Goal: Task Accomplishment & Management: Complete application form

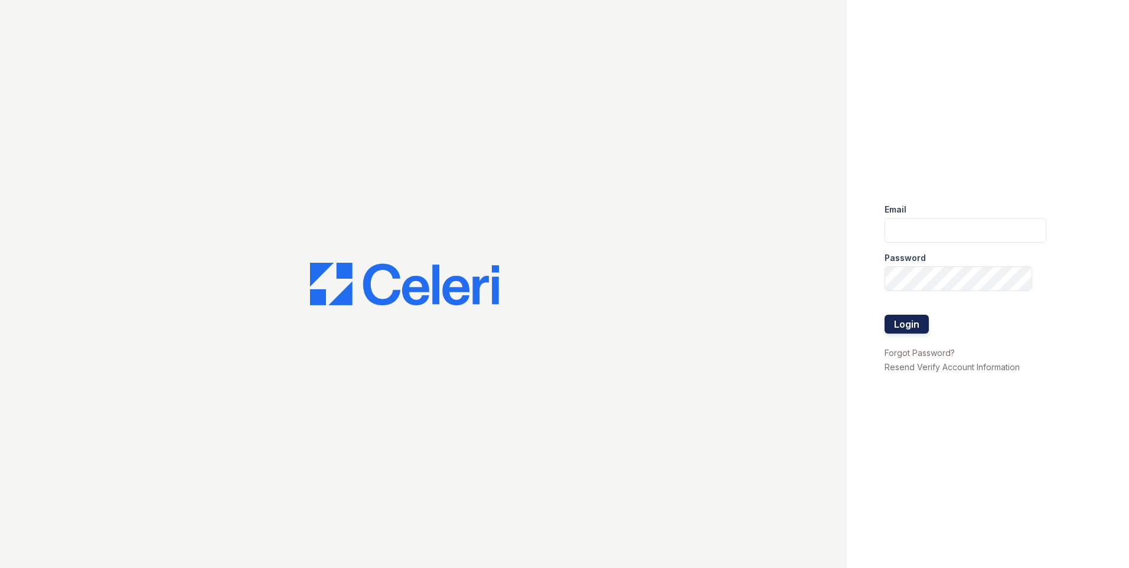
type input "[EMAIL_ADDRESS][DOMAIN_NAME]"
click at [913, 324] on button "Login" at bounding box center [906, 324] width 44 height 19
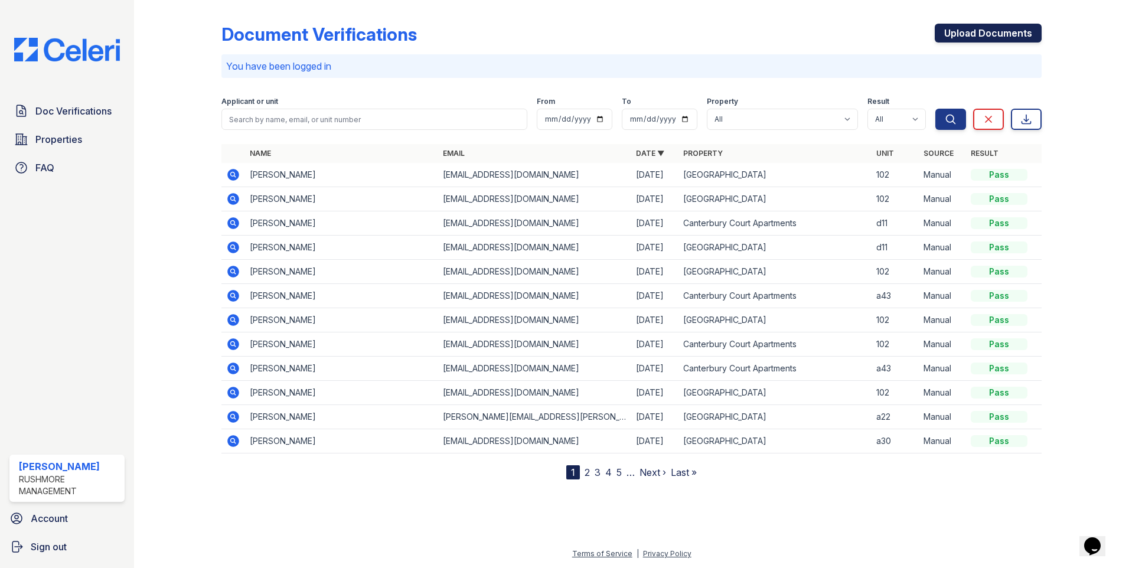
click at [1008, 39] on link "Upload Documents" at bounding box center [987, 33] width 107 height 19
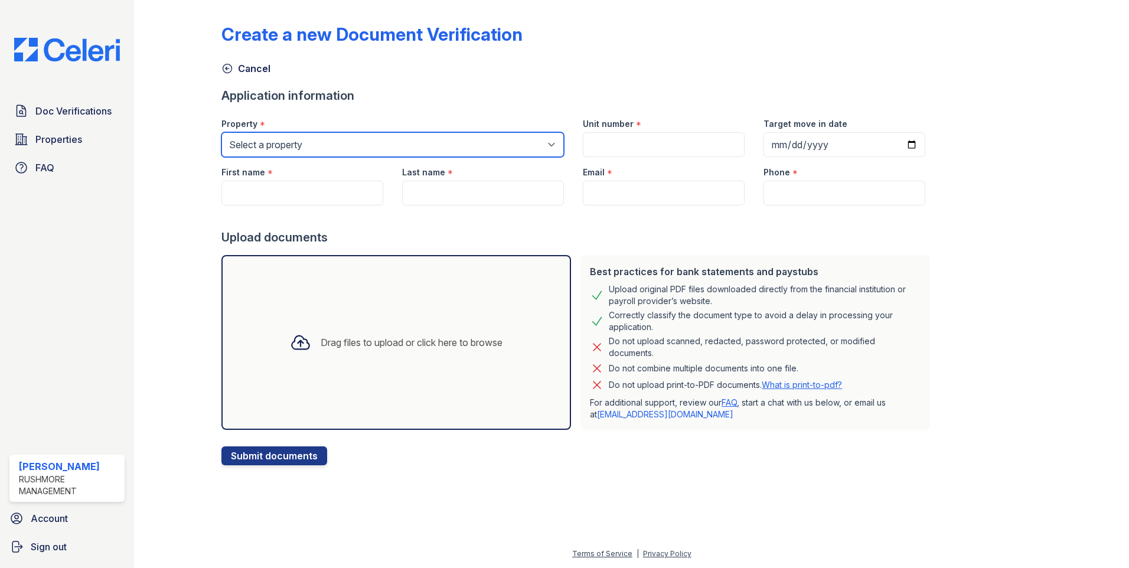
click at [279, 149] on select "Select a property [GEOGRAPHIC_DATA] [GEOGRAPHIC_DATA]" at bounding box center [392, 144] width 342 height 25
select select "606"
click at [221, 132] on select "Select a property [GEOGRAPHIC_DATA] [GEOGRAPHIC_DATA]" at bounding box center [392, 144] width 342 height 25
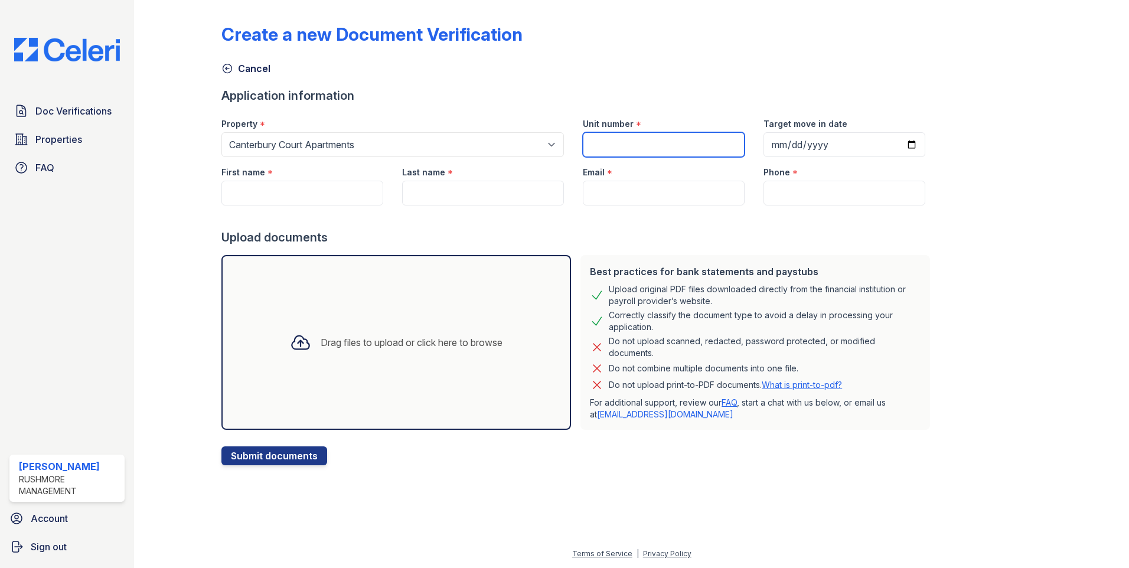
click at [607, 139] on input "Unit number" at bounding box center [664, 144] width 162 height 25
type input "d-11"
click at [895, 143] on input "Target move in date" at bounding box center [844, 144] width 162 height 25
type input "[DATE]"
drag, startPoint x: 329, startPoint y: 190, endPoint x: 321, endPoint y: 152, distance: 39.2
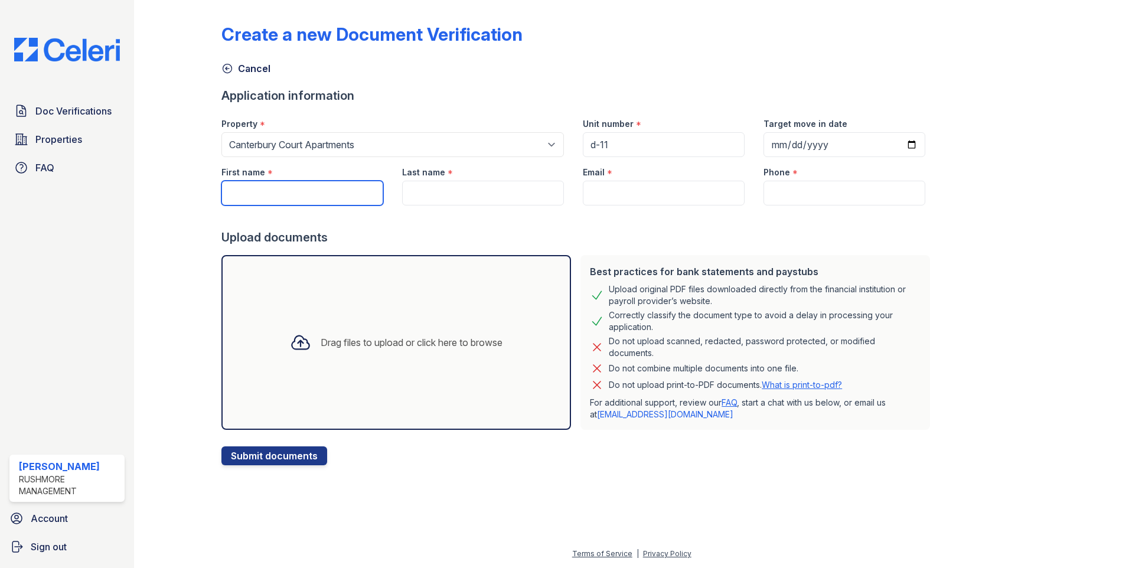
click at [329, 191] on input "First name" at bounding box center [302, 193] width 162 height 25
type input "[PERSON_NAME]"
type input "Price"
click at [614, 198] on input "Email" at bounding box center [664, 193] width 162 height 25
paste input "[EMAIL_ADDRESS][DOMAIN_NAME]"
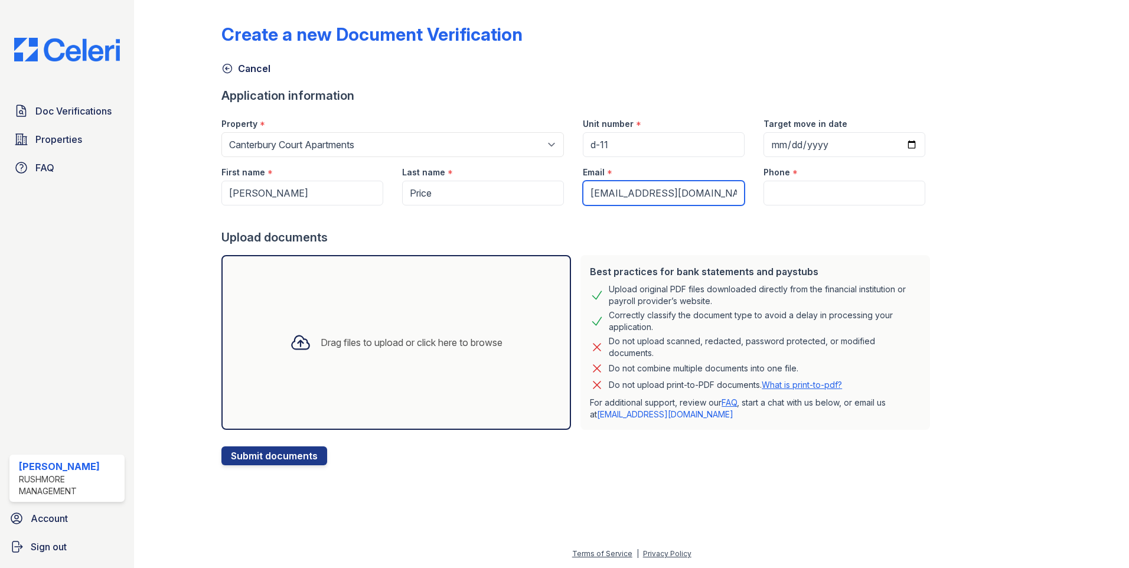
type input "[EMAIL_ADDRESS][DOMAIN_NAME]"
click at [829, 192] on input "Phone" at bounding box center [844, 193] width 162 height 25
paste input "[PHONE_NUMBER]"
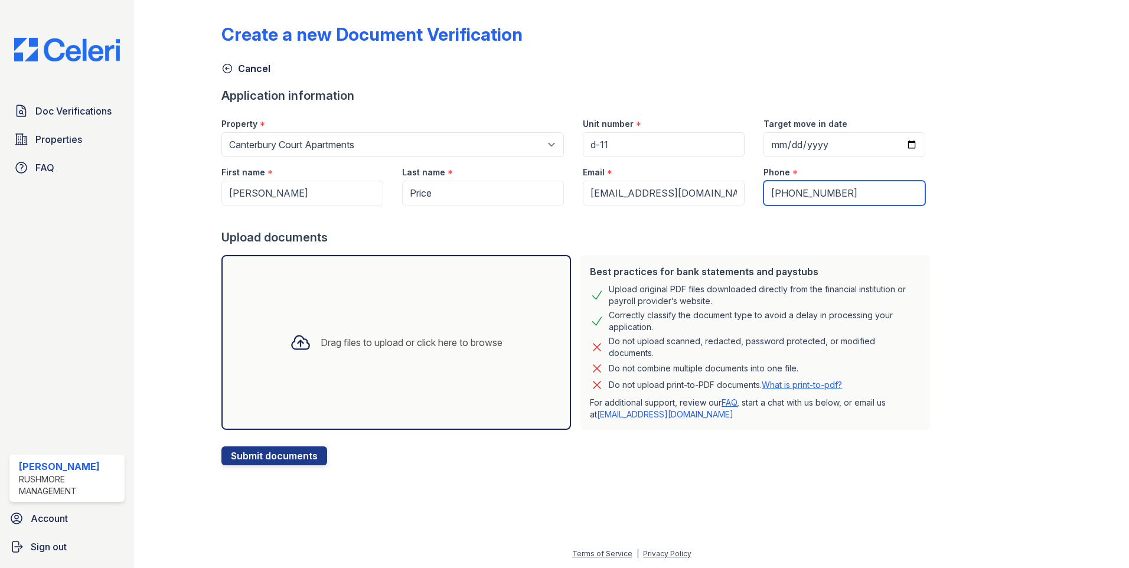
type input "[PHONE_NUMBER]"
click at [396, 358] on div "Drag files to upload or click here to browse" at bounding box center [395, 342] width 231 height 40
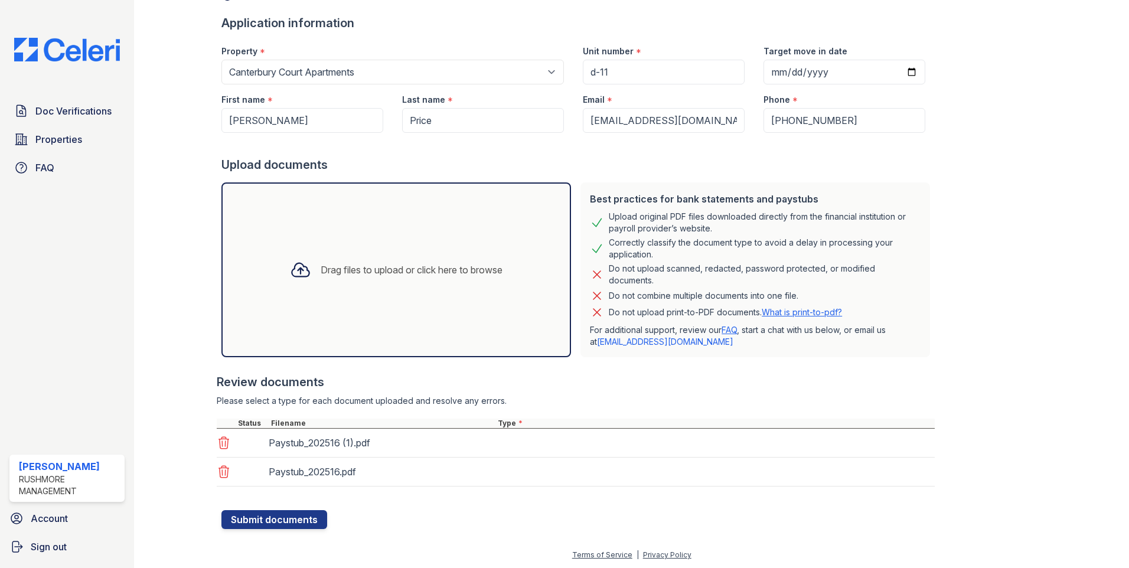
scroll to position [74, 0]
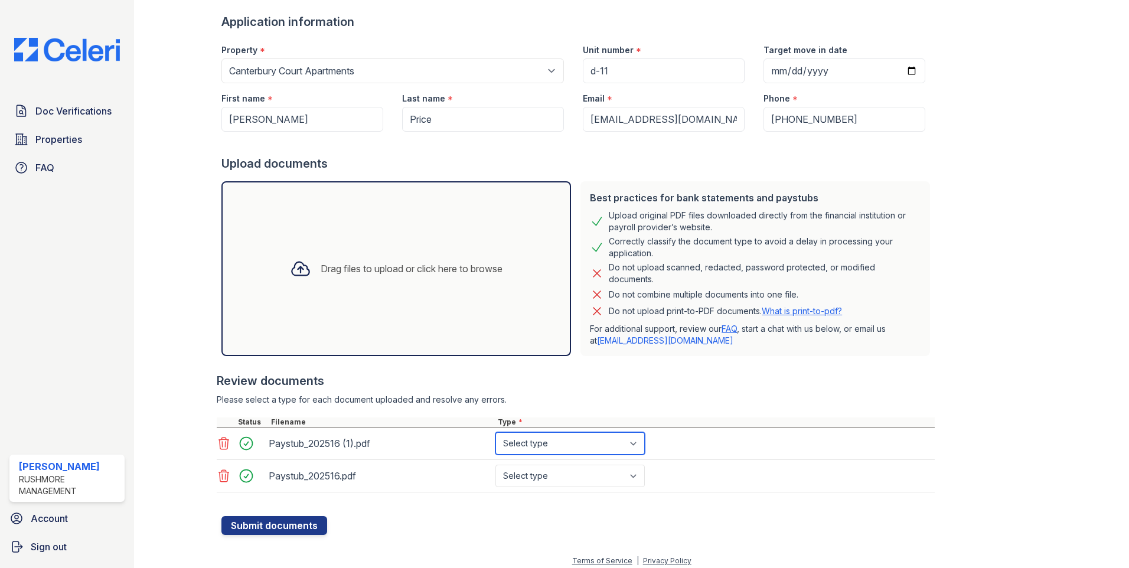
click at [551, 448] on select "Select type Paystub Bank Statement Offer Letter Tax Documents Benefit Award Let…" at bounding box center [569, 443] width 149 height 22
select select "paystub"
click at [495, 432] on select "Select type Paystub Bank Statement Offer Letter Tax Documents Benefit Award Let…" at bounding box center [569, 443] width 149 height 22
click at [579, 473] on select "Select type Paystub Bank Statement Offer Letter Tax Documents Benefit Award Let…" at bounding box center [569, 476] width 149 height 22
select select "paystub"
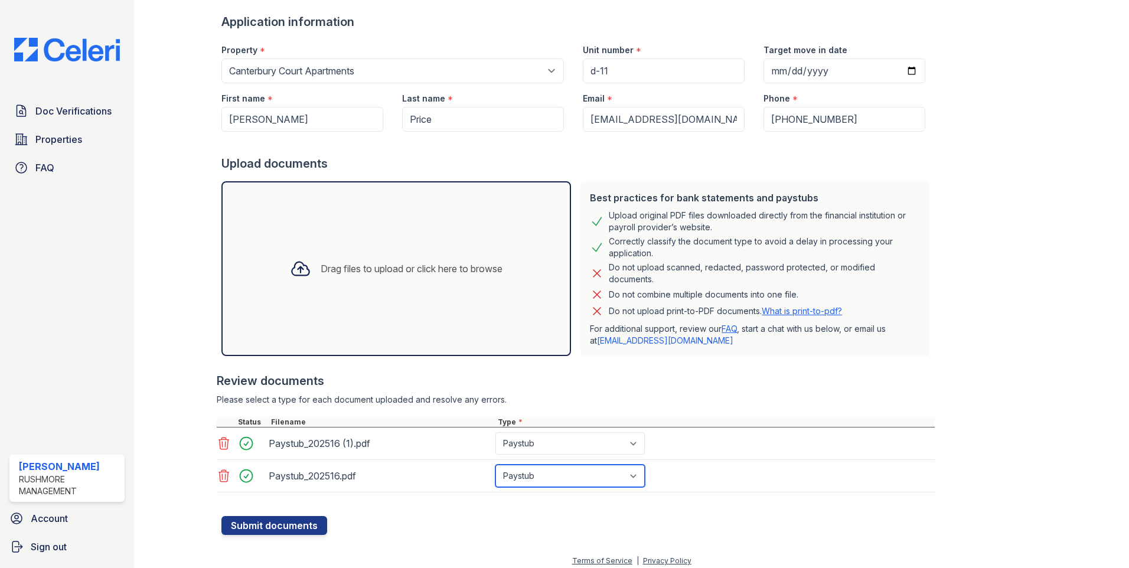
click at [495, 465] on select "Select type Paystub Bank Statement Offer Letter Tax Documents Benefit Award Let…" at bounding box center [569, 476] width 149 height 22
click at [273, 527] on button "Submit documents" at bounding box center [274, 525] width 106 height 19
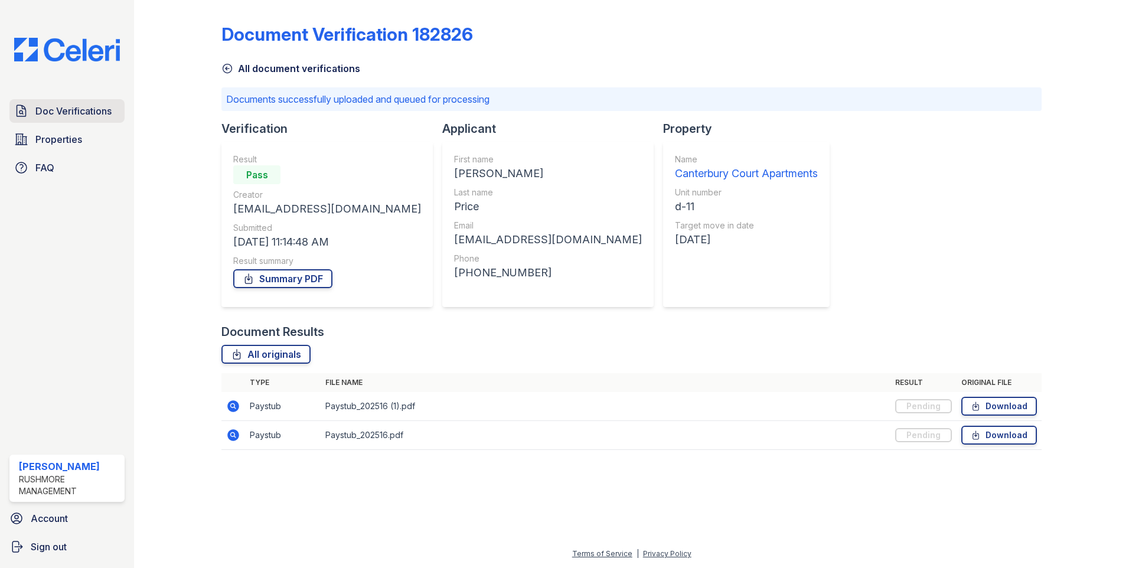
click at [61, 103] on link "Doc Verifications" at bounding box center [66, 111] width 115 height 24
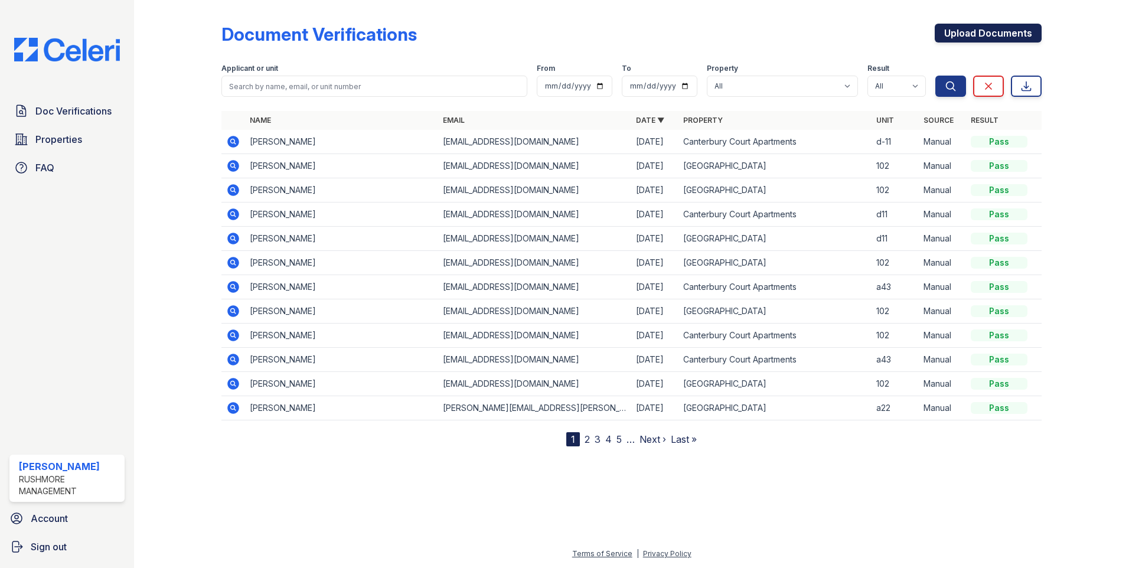
click at [959, 31] on link "Upload Documents" at bounding box center [987, 33] width 107 height 19
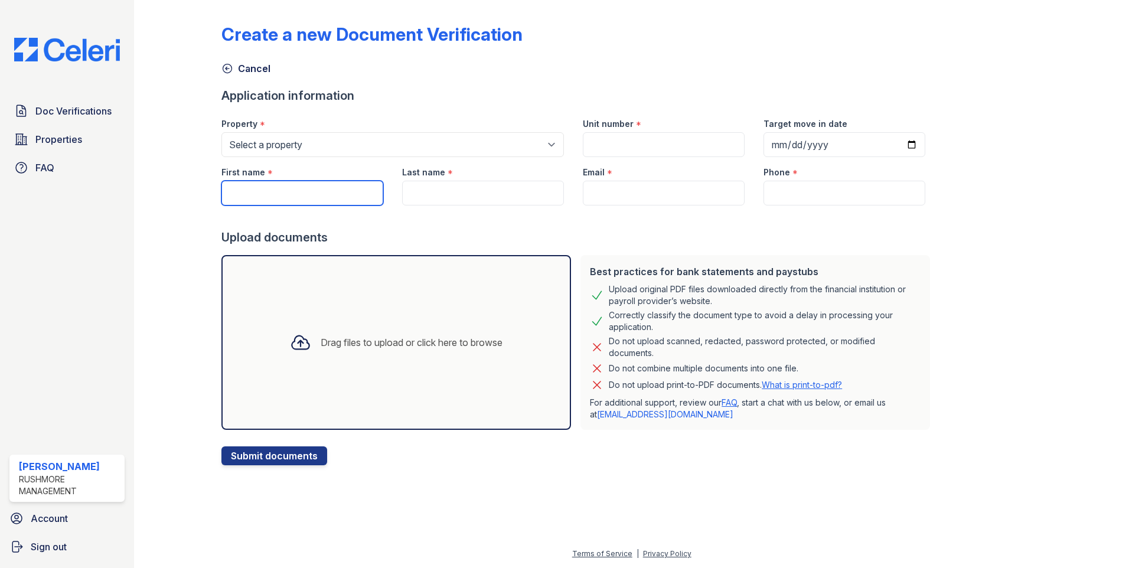
click at [307, 201] on input "First name" at bounding box center [302, 193] width 162 height 25
type input "[PERSON_NAME]"
type input "d-11"
type input "[DATE]"
type input "Price"
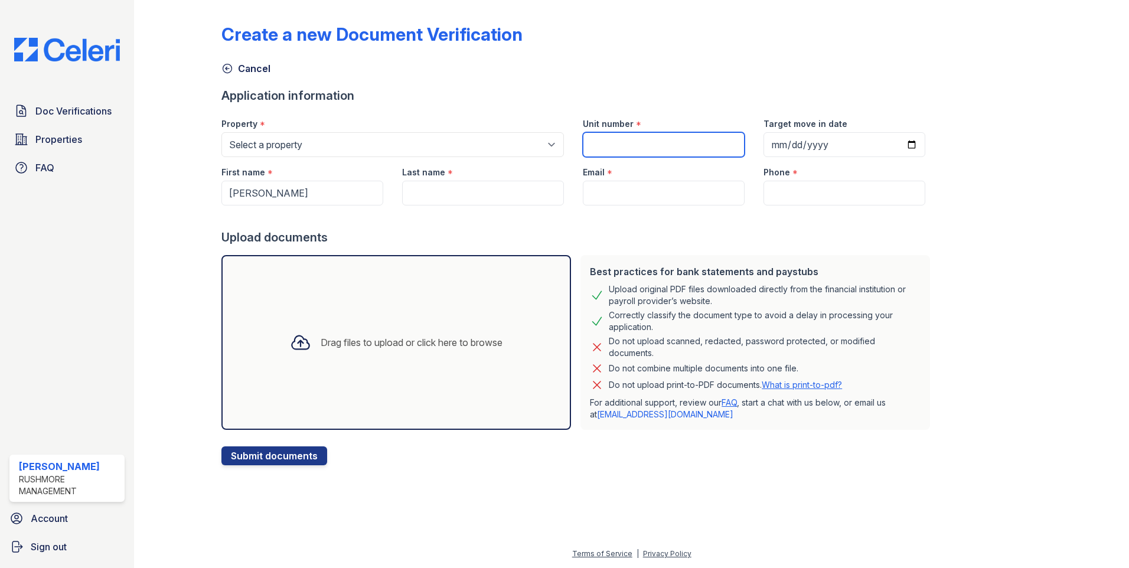
type input "[EMAIL_ADDRESS][DOMAIN_NAME]"
type input "[PHONE_NUMBER]"
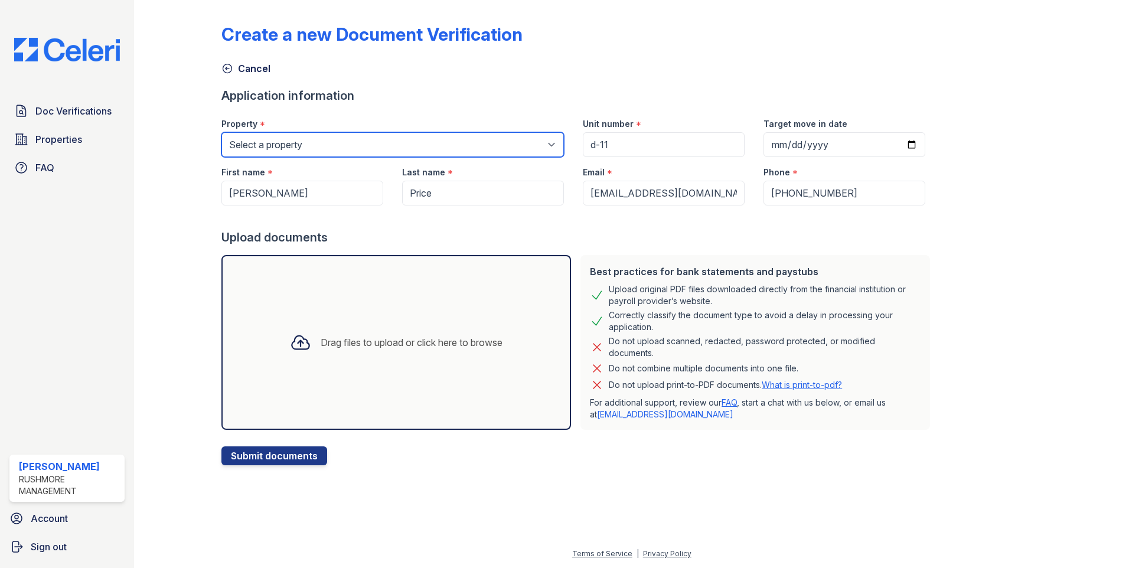
click at [331, 149] on select "Select a property [GEOGRAPHIC_DATA] [GEOGRAPHIC_DATA]" at bounding box center [392, 144] width 342 height 25
select select "606"
click at [221, 132] on select "Select a property [GEOGRAPHIC_DATA] [GEOGRAPHIC_DATA]" at bounding box center [392, 144] width 342 height 25
click at [444, 355] on div "Drag files to upload or click here to browse" at bounding box center [395, 342] width 231 height 40
click at [375, 321] on div "Drag files to upload or click here to browse" at bounding box center [395, 342] width 349 height 175
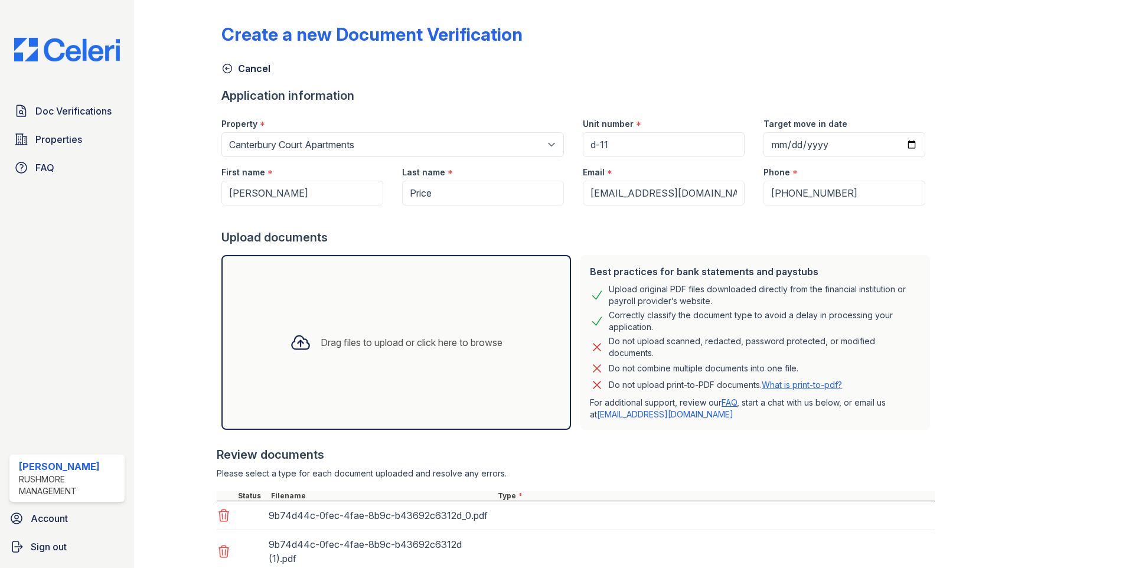
scroll to position [102, 0]
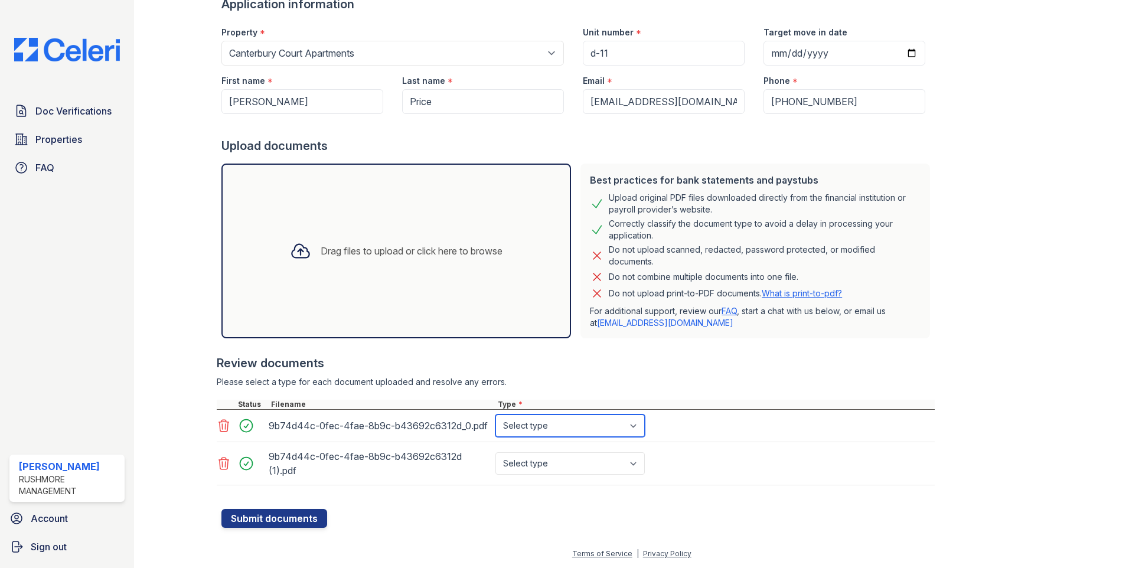
click at [562, 424] on select "Select type Paystub Bank Statement Offer Letter Tax Documents Benefit Award Let…" at bounding box center [569, 425] width 149 height 22
select select "bank_statement"
click at [495, 414] on select "Select type Paystub Bank Statement Offer Letter Tax Documents Benefit Award Let…" at bounding box center [569, 425] width 149 height 22
click at [549, 467] on select "Select type Paystub Bank Statement Offer Letter Tax Documents Benefit Award Let…" at bounding box center [569, 463] width 149 height 22
select select "bank_statement"
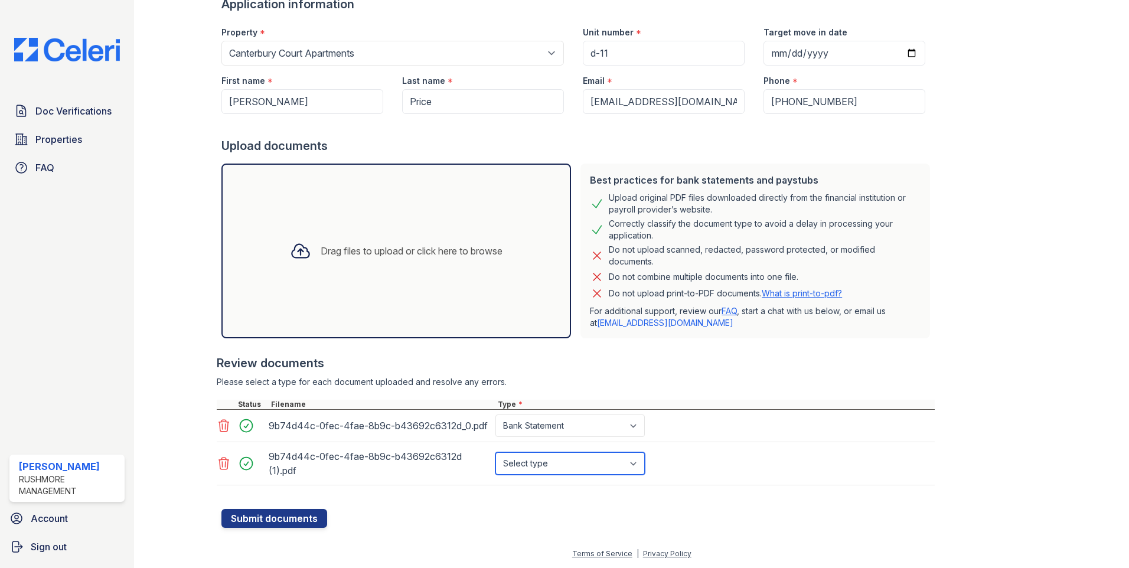
click at [495, 452] on select "Select type Paystub Bank Statement Offer Letter Tax Documents Benefit Award Let…" at bounding box center [569, 463] width 149 height 22
click at [314, 521] on button "Submit documents" at bounding box center [274, 518] width 106 height 19
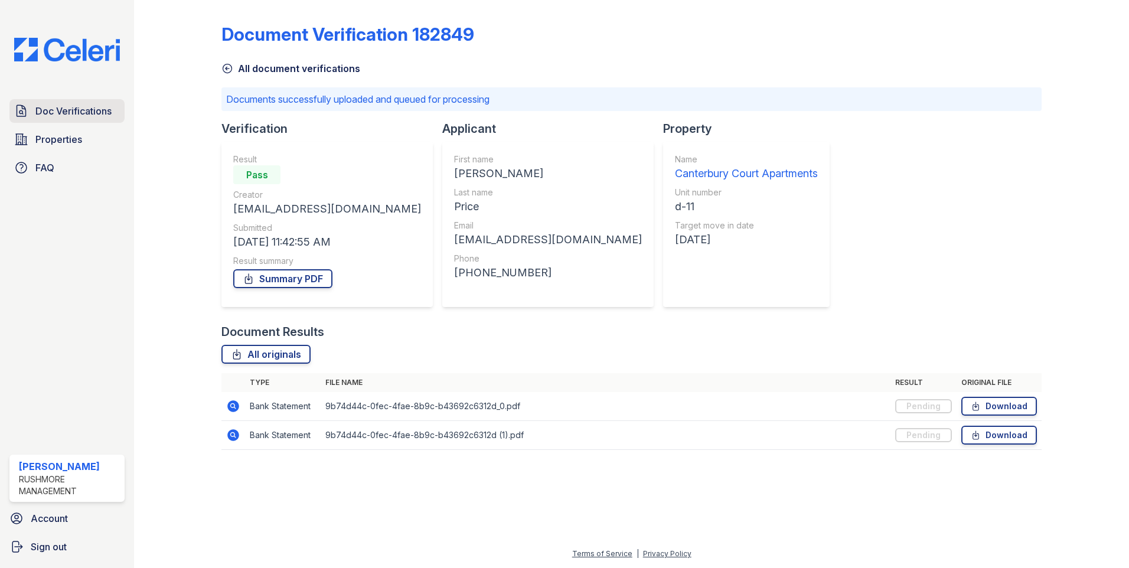
click at [79, 103] on link "Doc Verifications" at bounding box center [66, 111] width 115 height 24
